Goal: Register for event/course

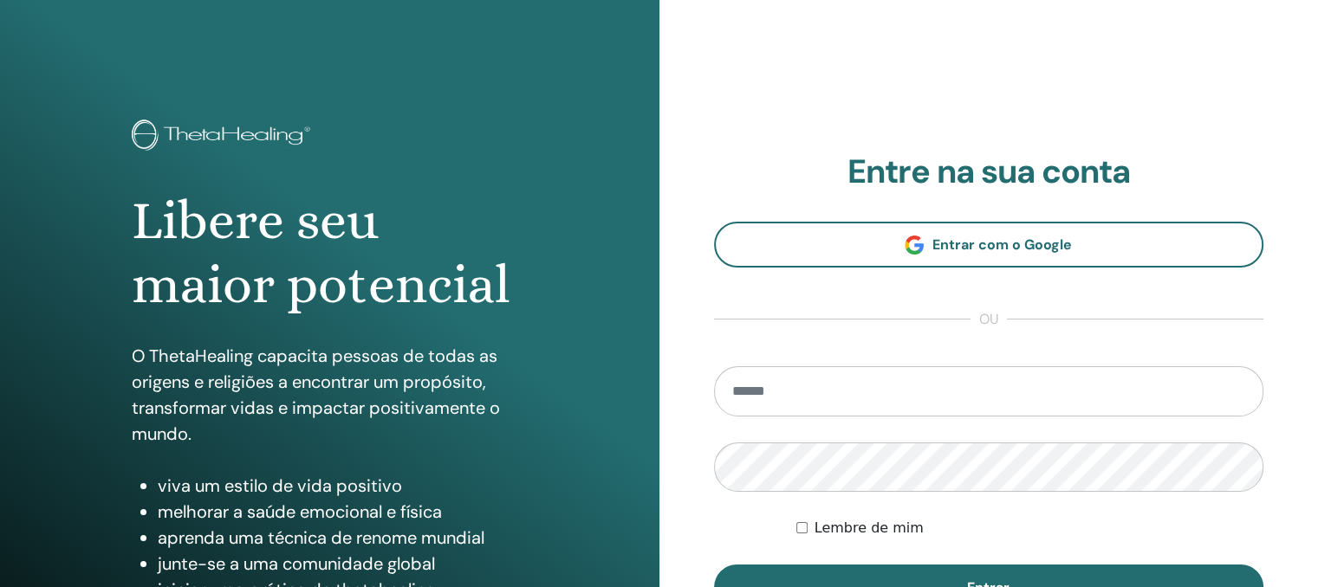
type input "**********"
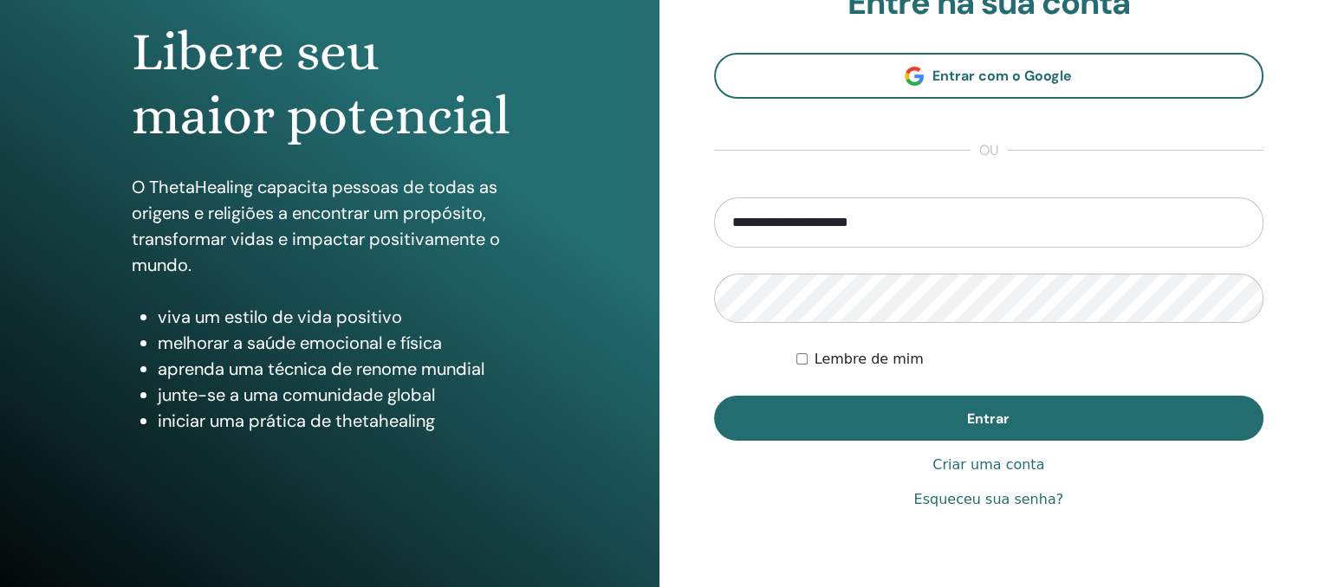
scroll to position [173, 0]
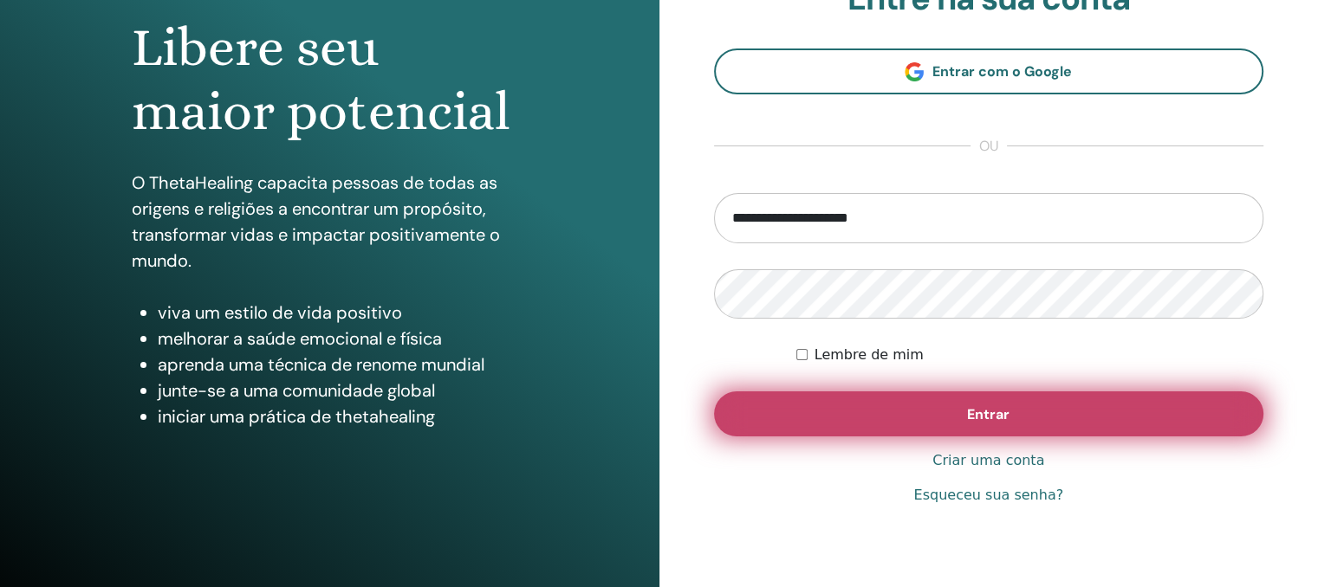
click at [1005, 413] on font "Entrar" at bounding box center [988, 414] width 42 height 18
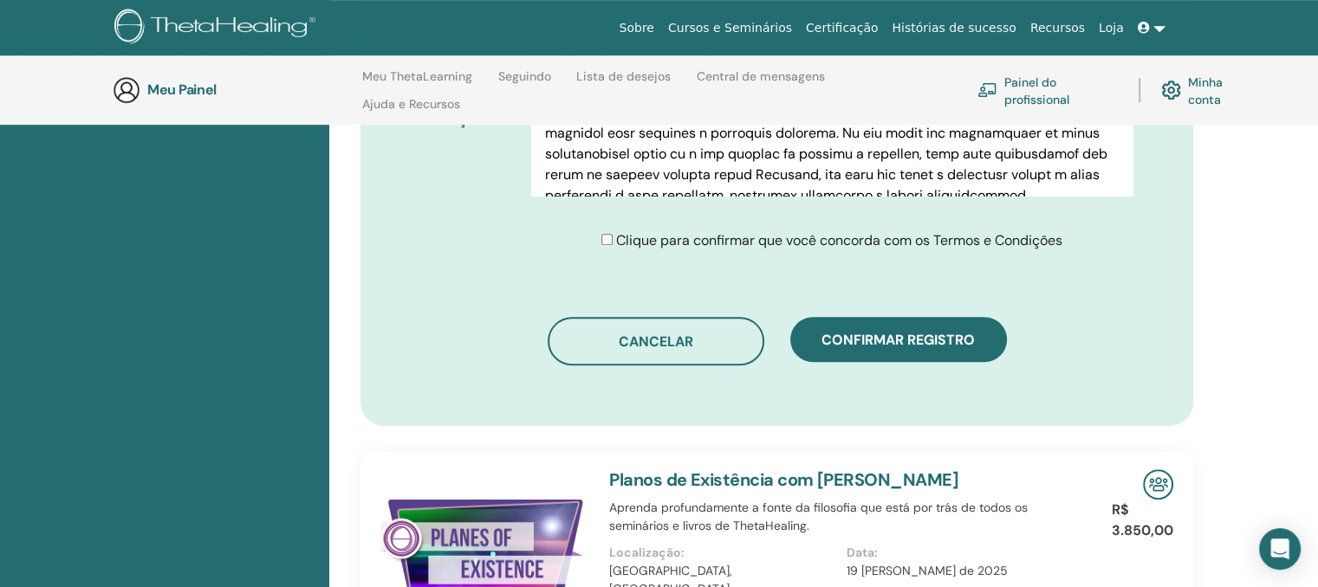
scroll to position [992, 0]
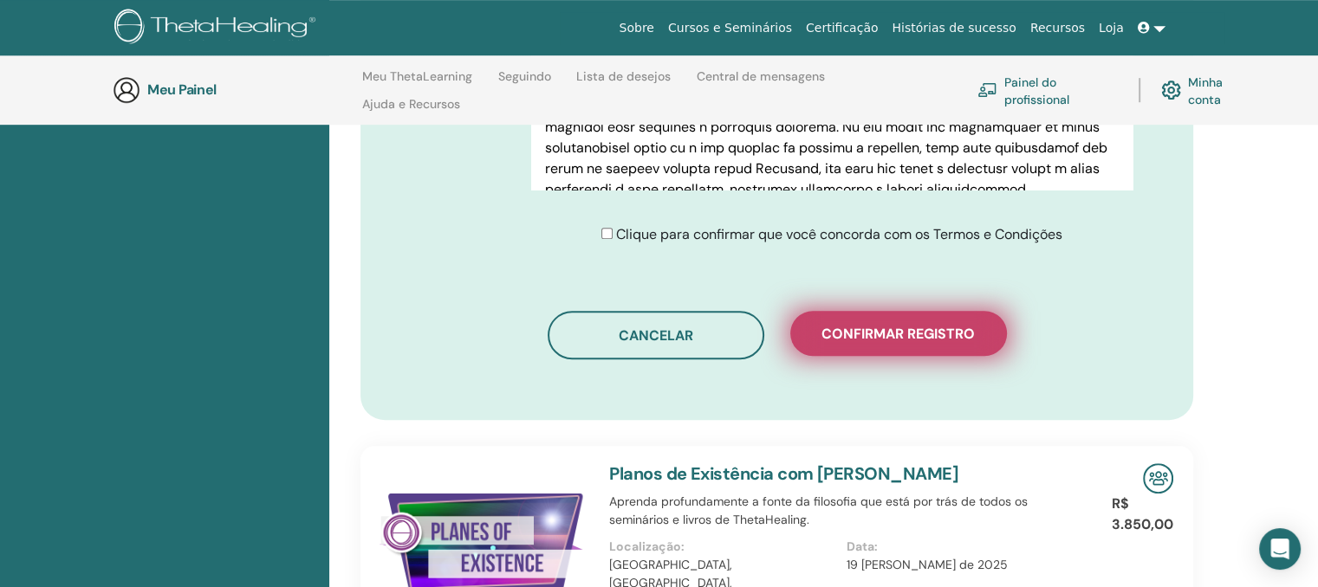
click at [863, 329] on font "Confirmar registro" at bounding box center [897, 334] width 153 height 18
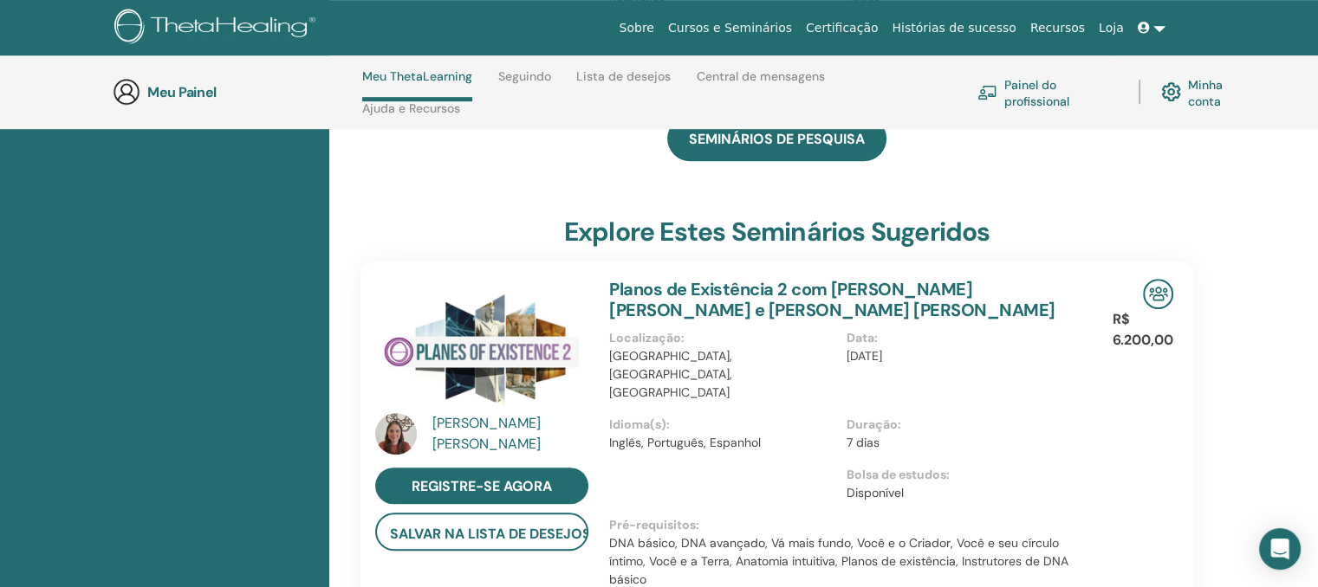
scroll to position [1008, 0]
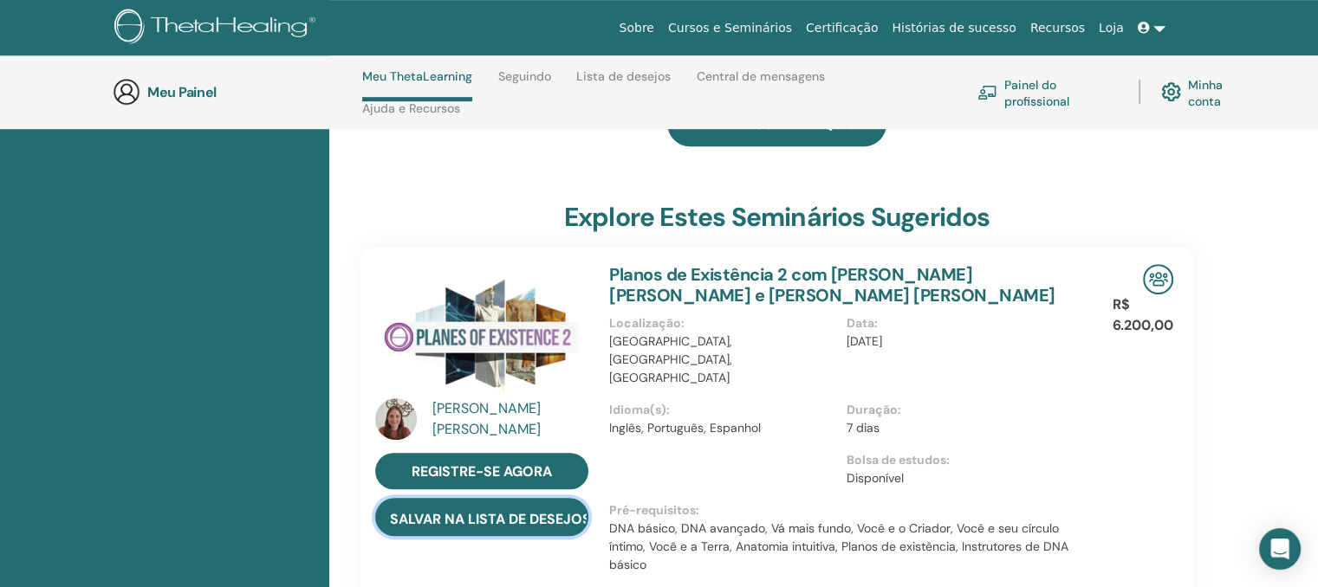
click at [471, 509] on font "salvar na lista de desejos" at bounding box center [490, 518] width 201 height 18
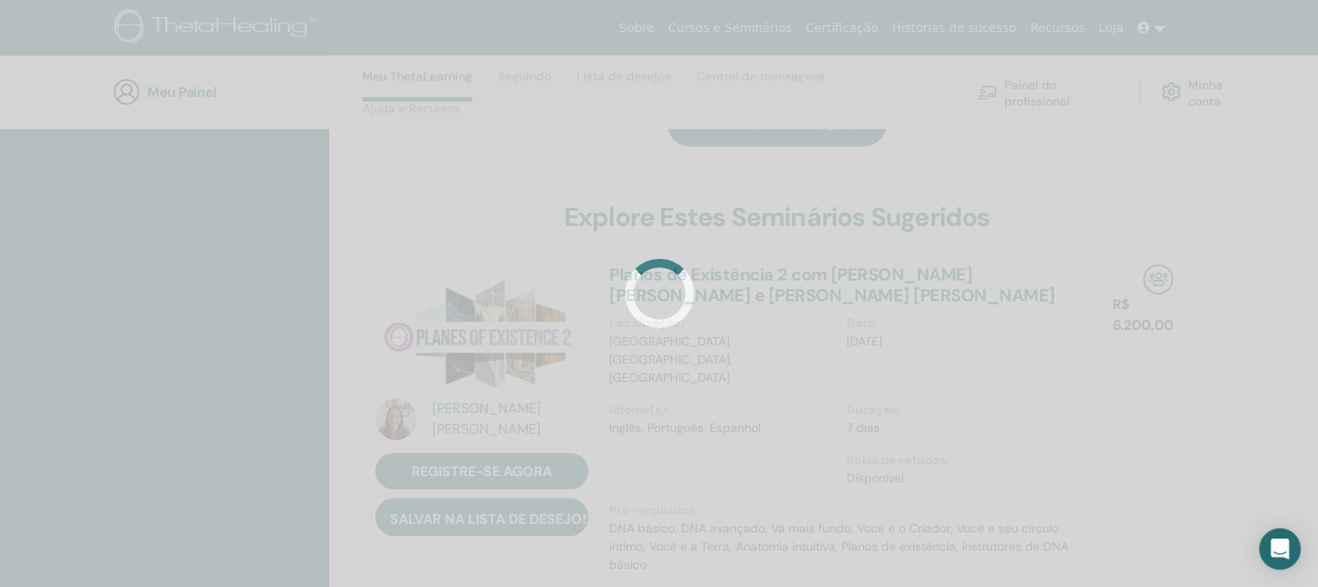
scroll to position [641, 0]
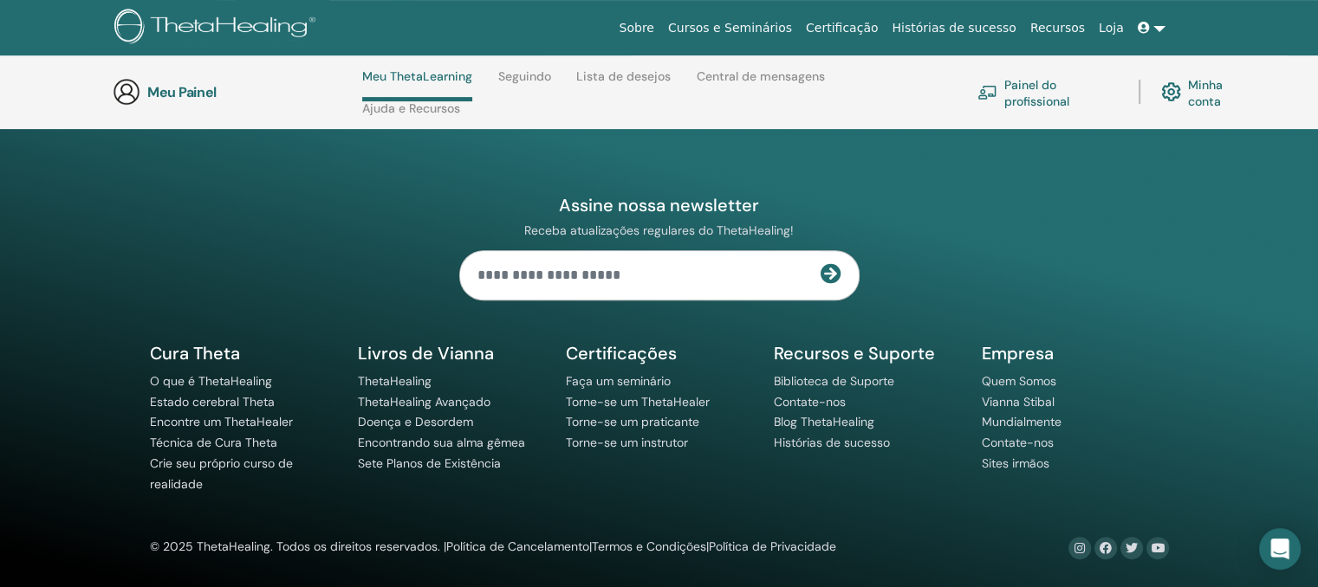
click at [598, 278] on input "text" at bounding box center [640, 275] width 360 height 49
type input "**********"
click at [832, 276] on icon at bounding box center [830, 273] width 21 height 21
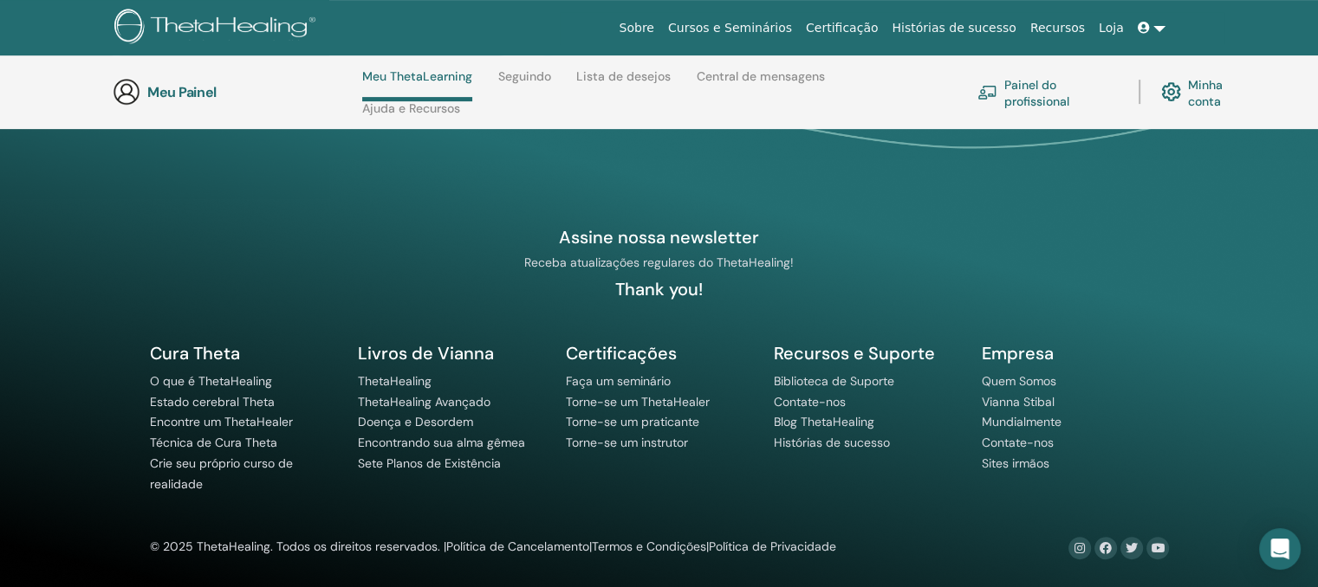
scroll to position [610, 0]
click at [748, 22] on font "Cursos e Seminários" at bounding box center [730, 28] width 124 height 14
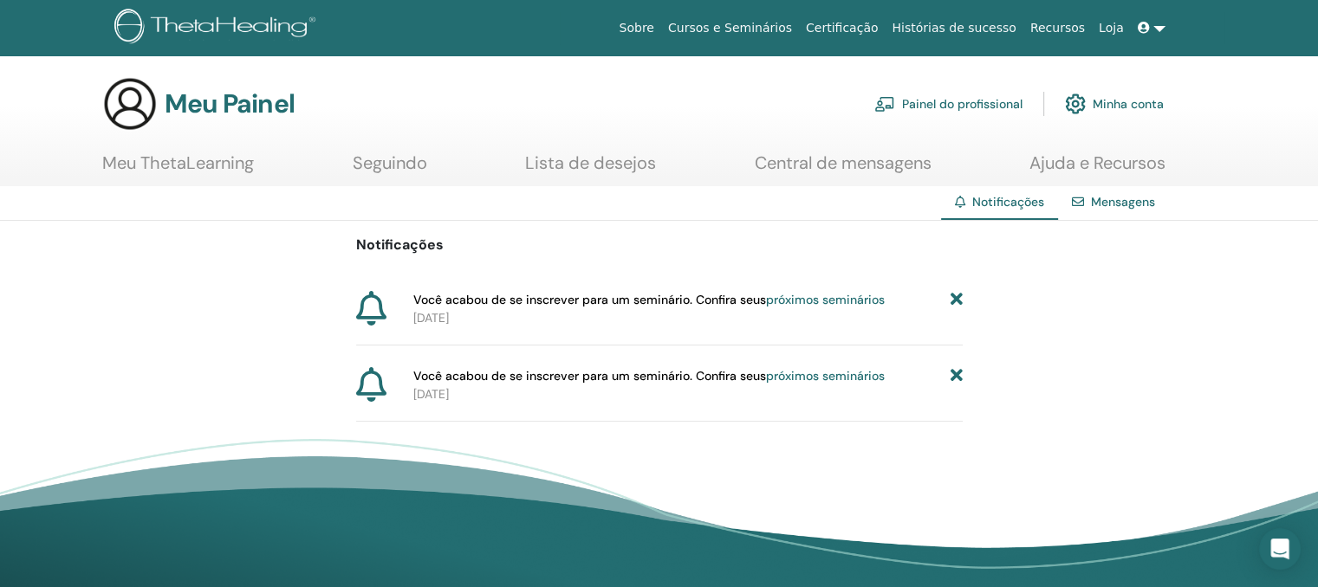
click at [1159, 26] on link at bounding box center [1151, 28] width 42 height 32
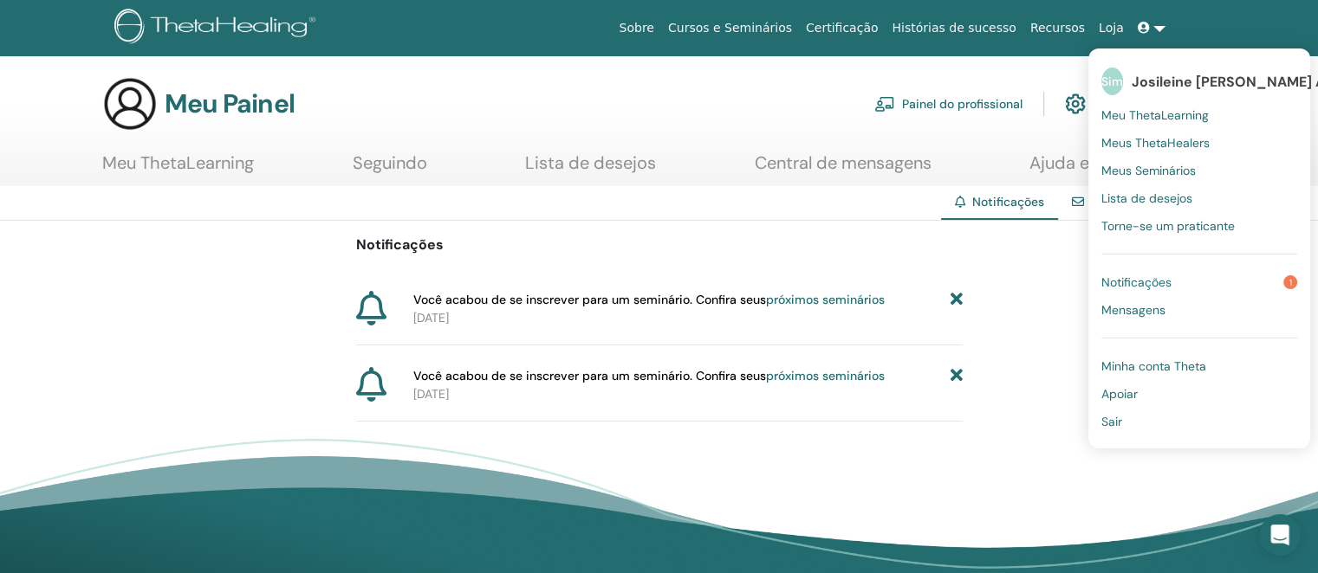
click at [1118, 423] on font "Sair" at bounding box center [1111, 422] width 21 height 16
